Goal: Book appointment/travel/reservation

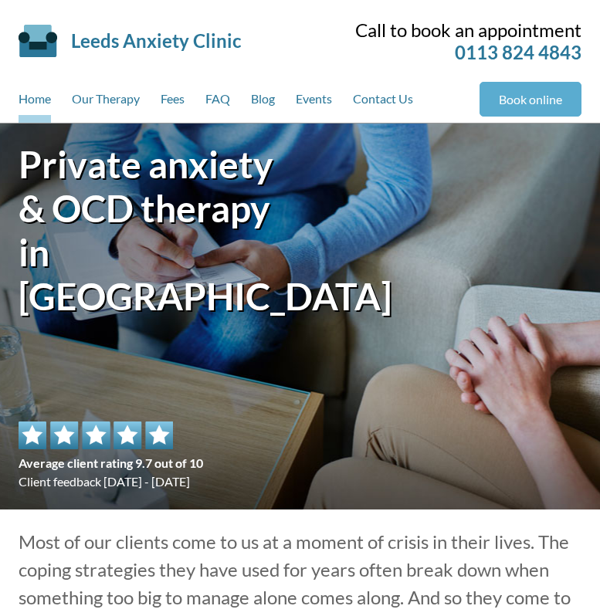
click at [547, 105] on link "Book online" at bounding box center [531, 99] width 102 height 35
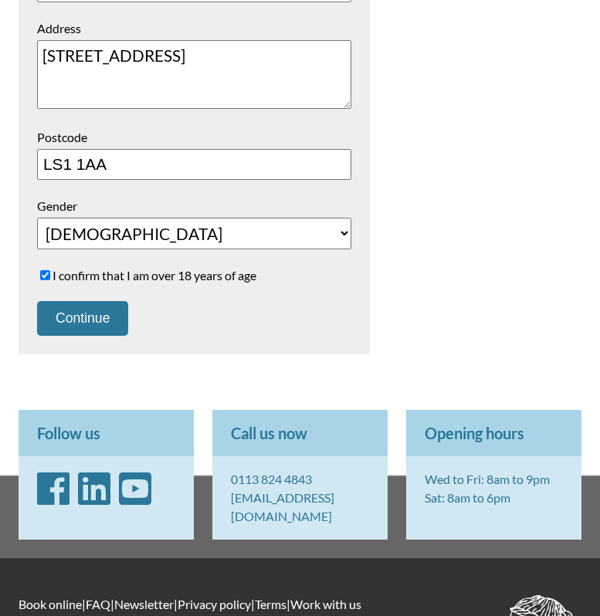
scroll to position [684, 0]
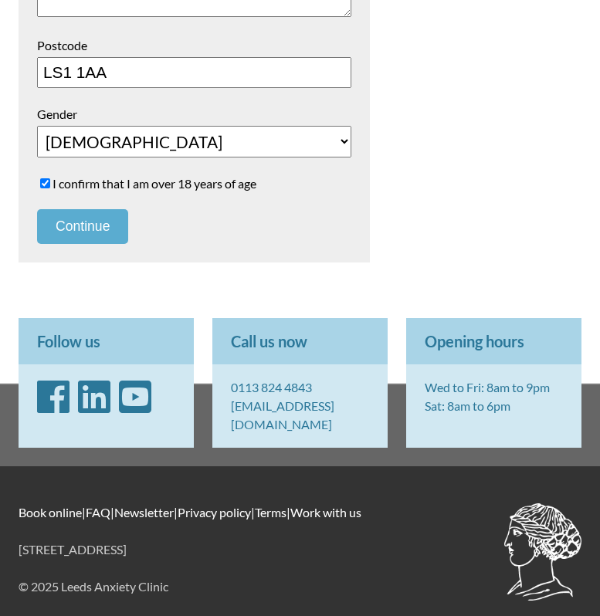
click at [109, 220] on button "Continue" at bounding box center [82, 226] width 91 height 35
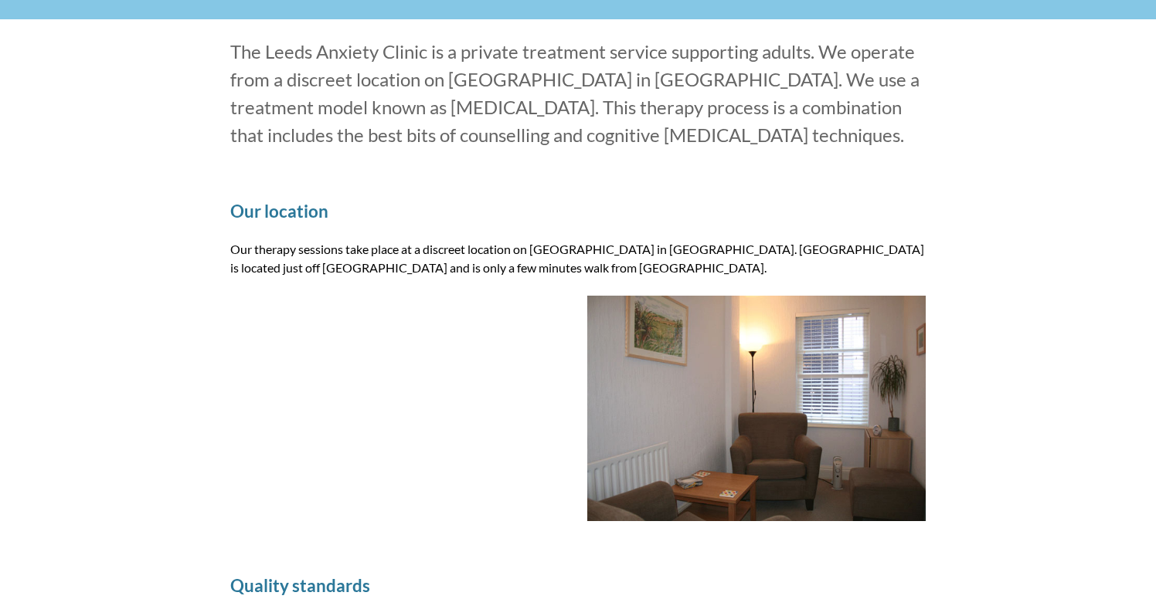
scroll to position [2099, 0]
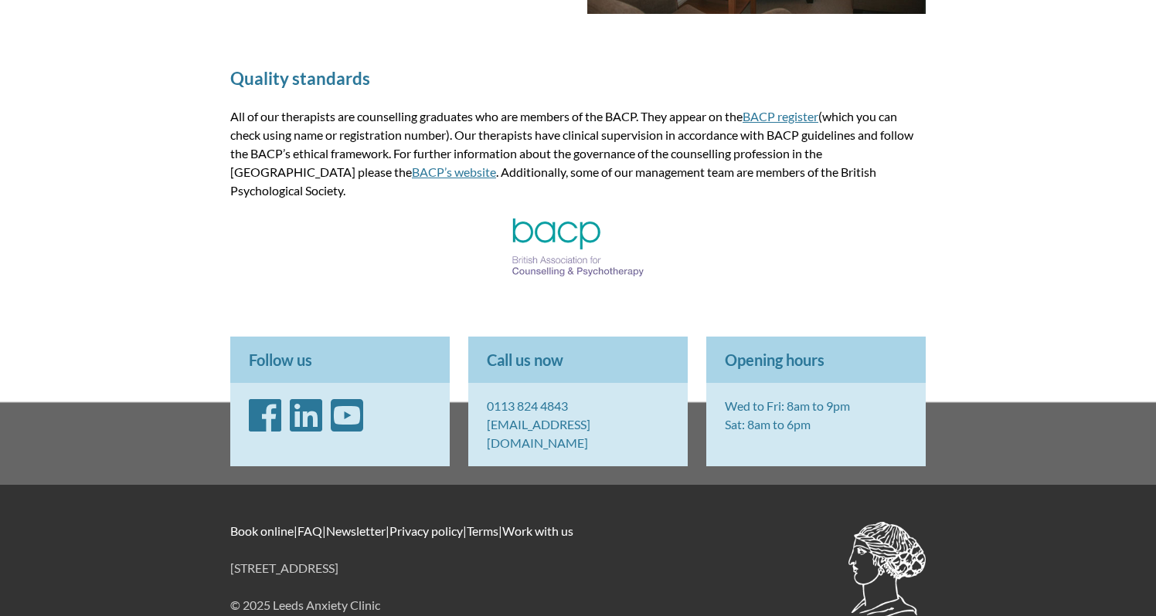
drag, startPoint x: 392, startPoint y: 534, endPoint x: 346, endPoint y: 533, distance: 46.4
click at [346, 559] on p "[STREET_ADDRESS]" at bounding box center [577, 568] width 695 height 19
copy p "LS1 2TW"
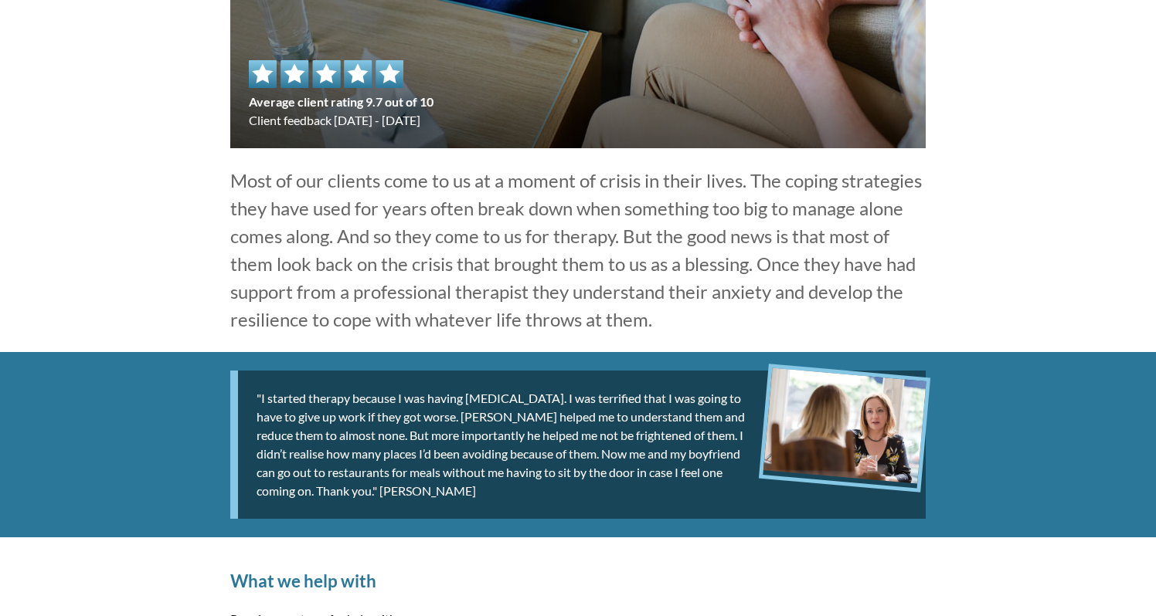
scroll to position [0, 0]
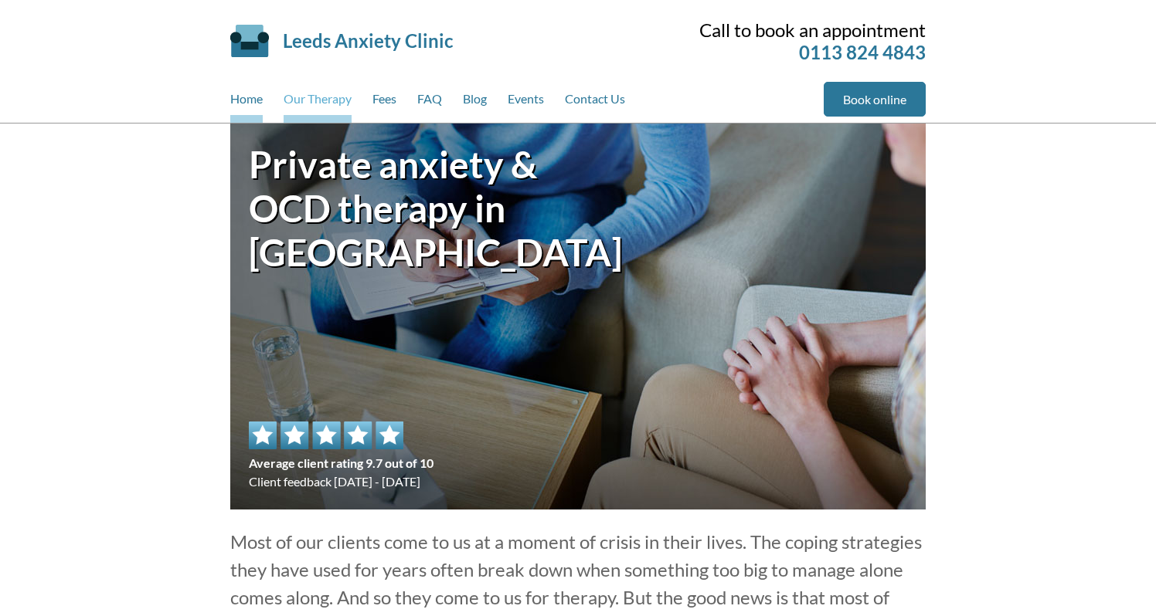
click at [336, 107] on link "Our Therapy" at bounding box center [318, 102] width 68 height 41
click at [331, 100] on link "Our Therapy" at bounding box center [318, 102] width 68 height 41
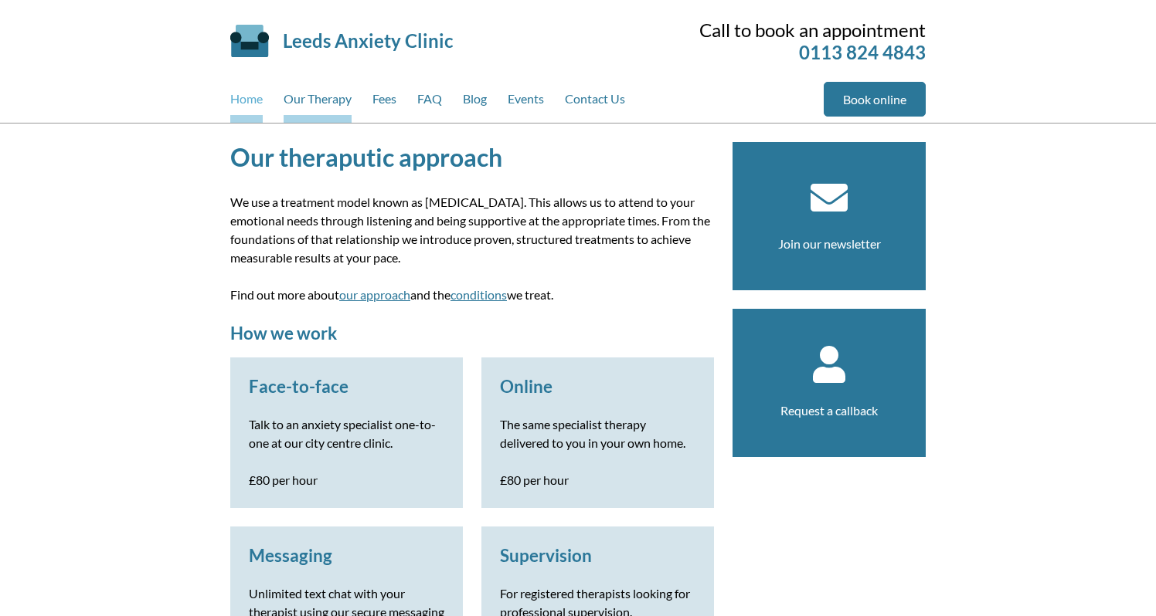
click at [243, 101] on link "Home" at bounding box center [246, 102] width 32 height 41
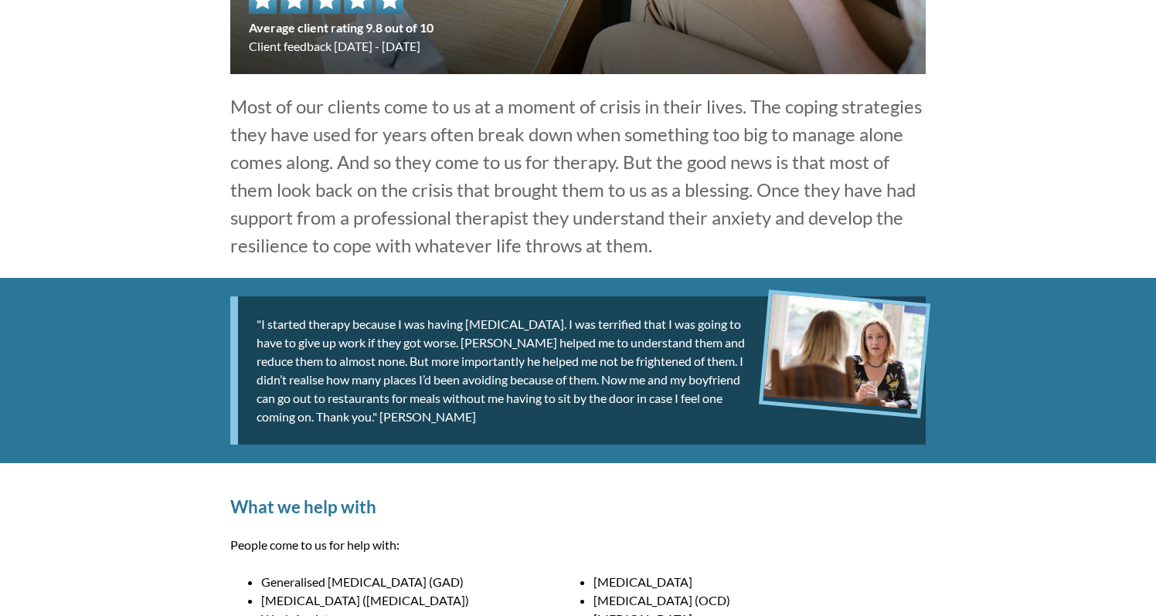
scroll to position [315, 0]
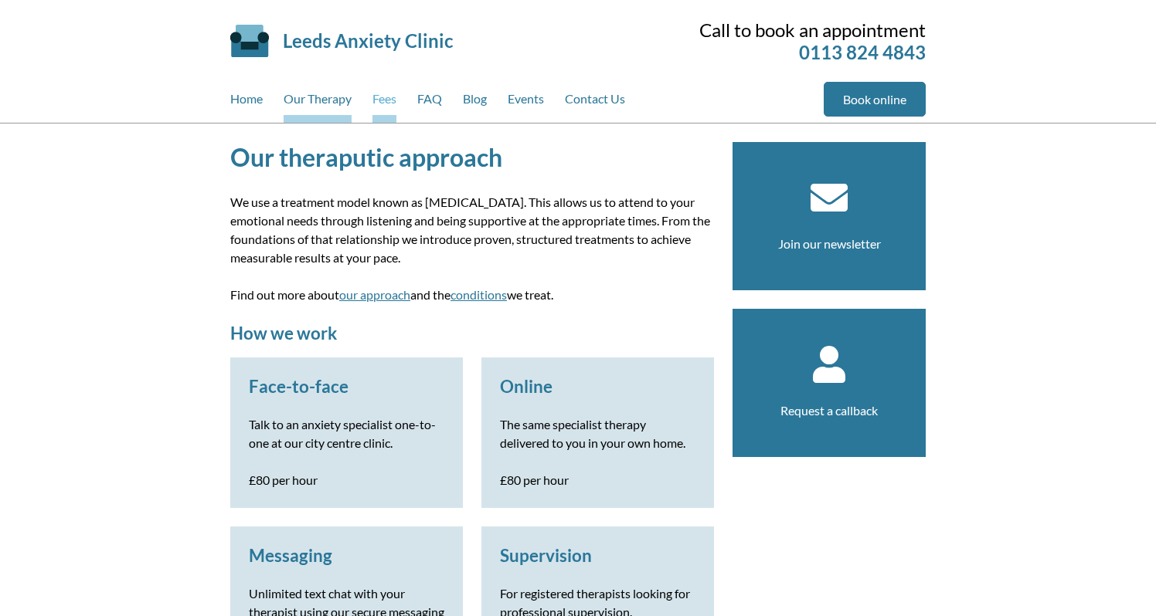
click at [379, 105] on link "Fees" at bounding box center [384, 102] width 24 height 41
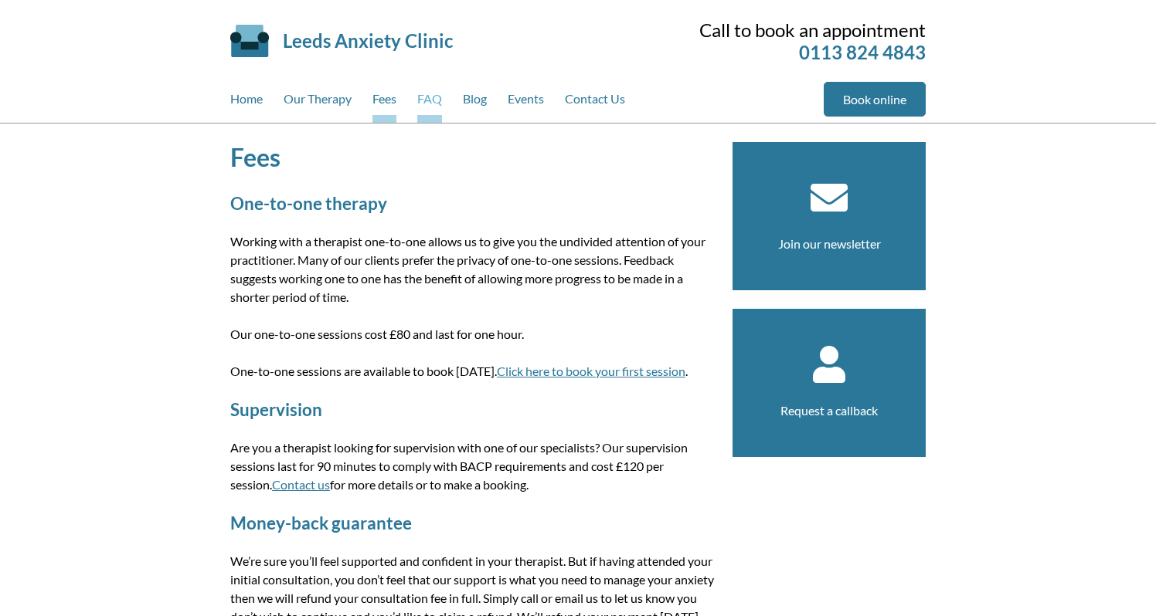
click at [442, 99] on link "FAQ" at bounding box center [429, 102] width 25 height 41
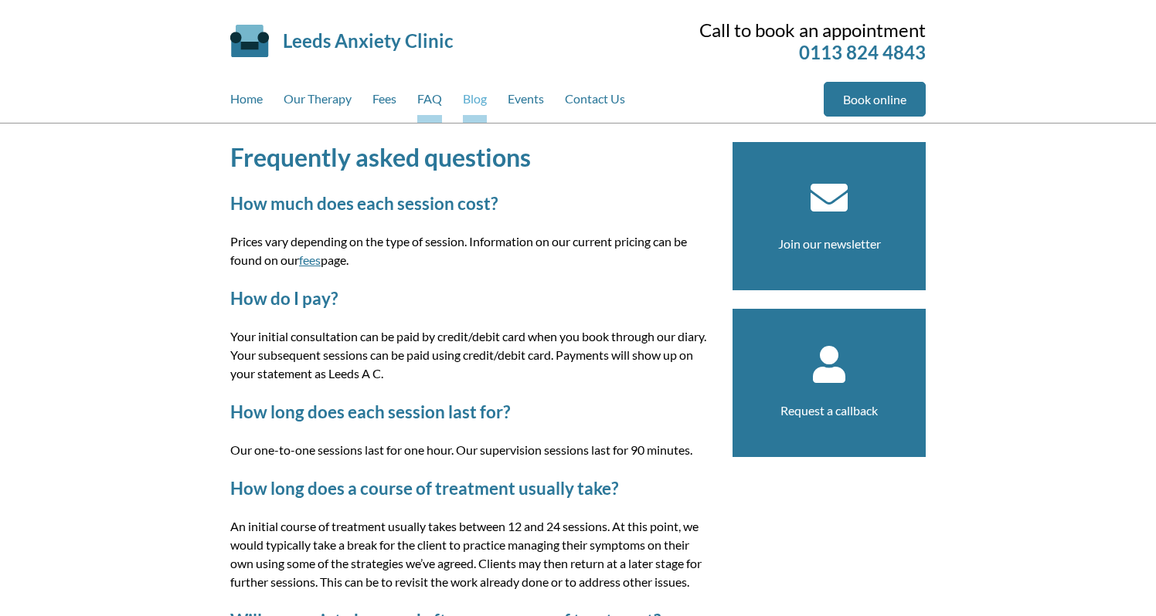
click at [481, 102] on link "Blog" at bounding box center [475, 102] width 24 height 41
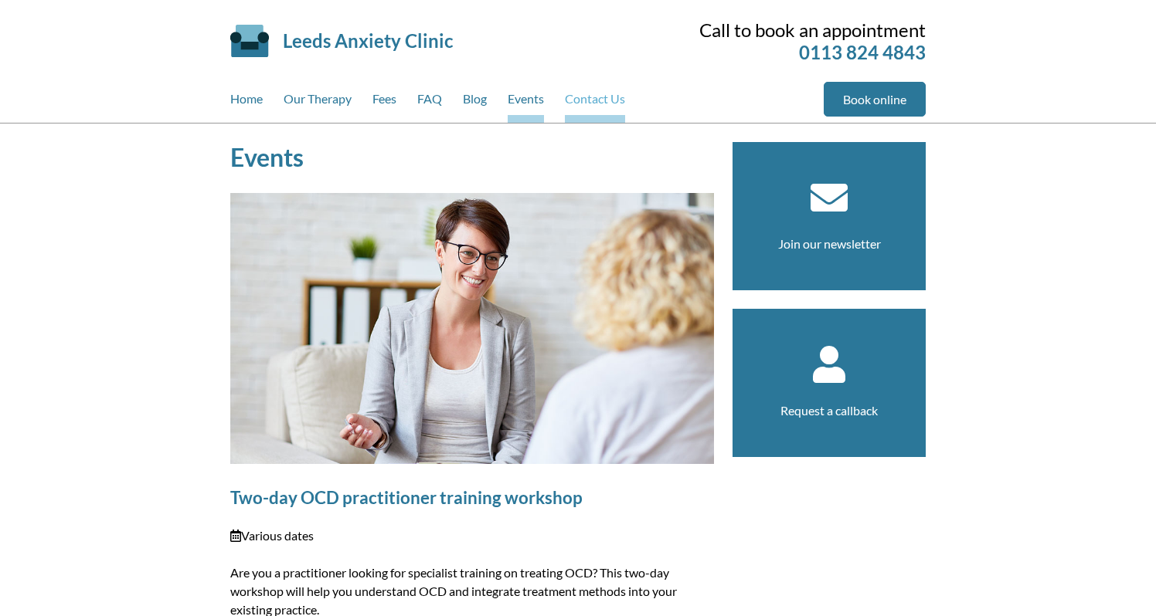
click at [588, 100] on link "Contact Us" at bounding box center [595, 102] width 60 height 41
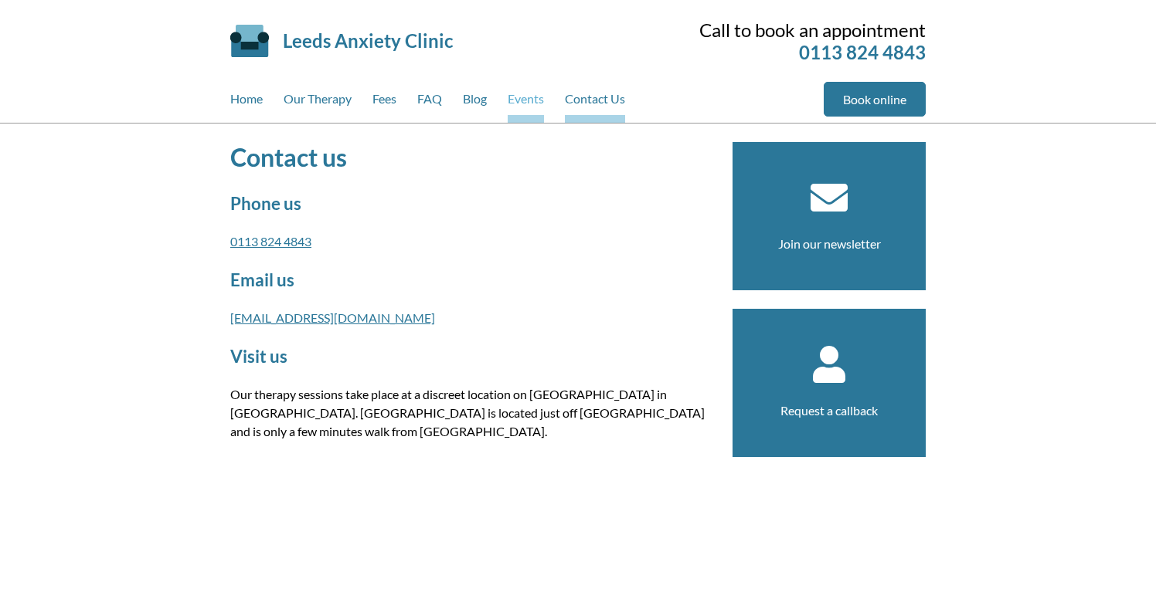
click at [521, 101] on link "Events" at bounding box center [526, 102] width 36 height 41
